Goal: Task Accomplishment & Management: Manage account settings

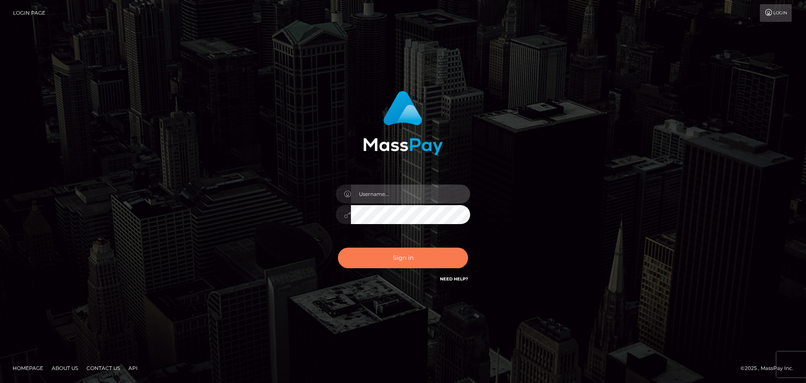
type input "hello.feetfinder"
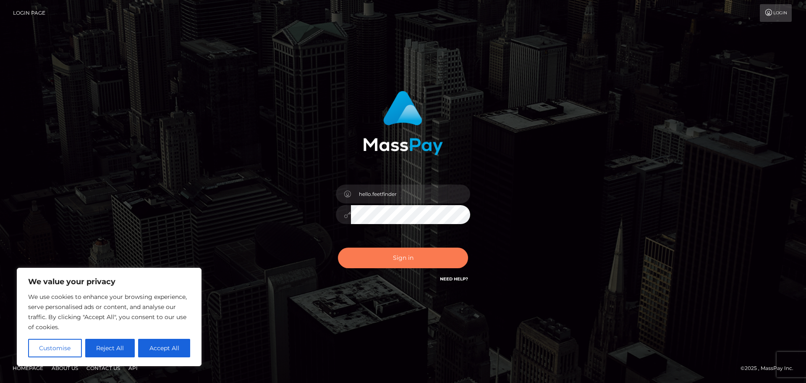
click at [394, 258] on button "Sign in" at bounding box center [403, 257] width 130 height 21
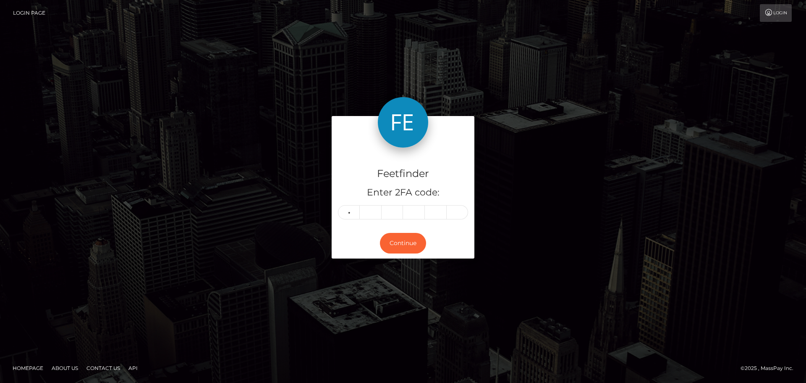
type input "4"
type input "3"
type input "8"
type input "1"
type input "9"
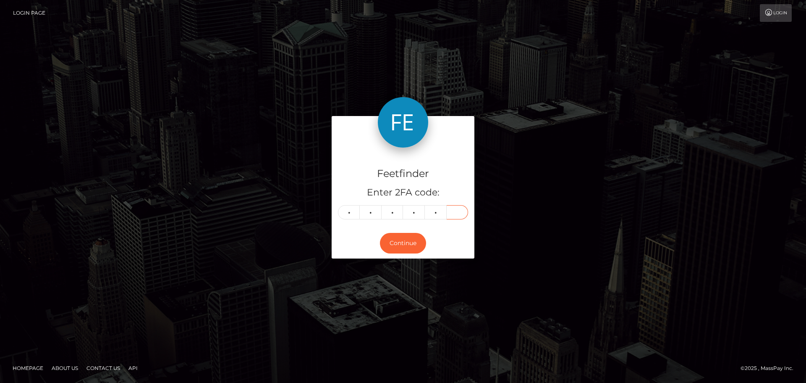
type input "5"
